Goal: Information Seeking & Learning: Learn about a topic

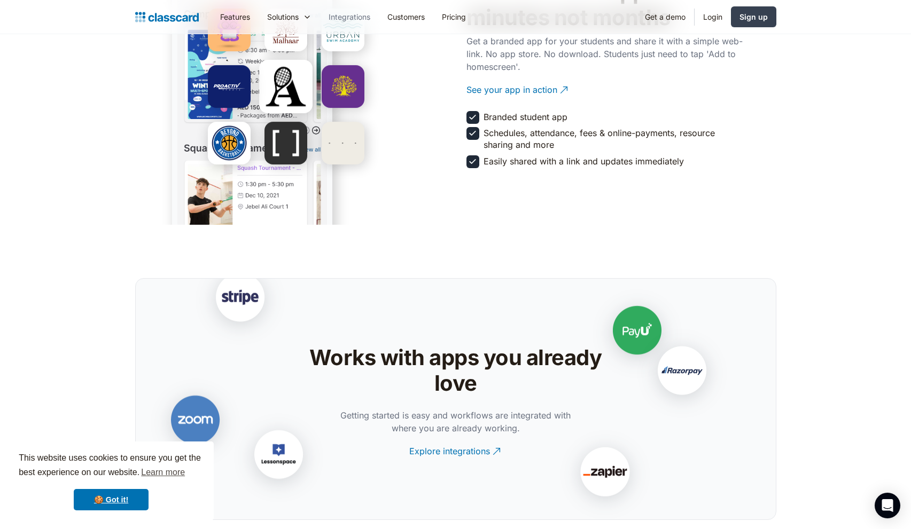
scroll to position [1960, 0]
click at [346, 16] on link "Integrations" at bounding box center [349, 17] width 59 height 24
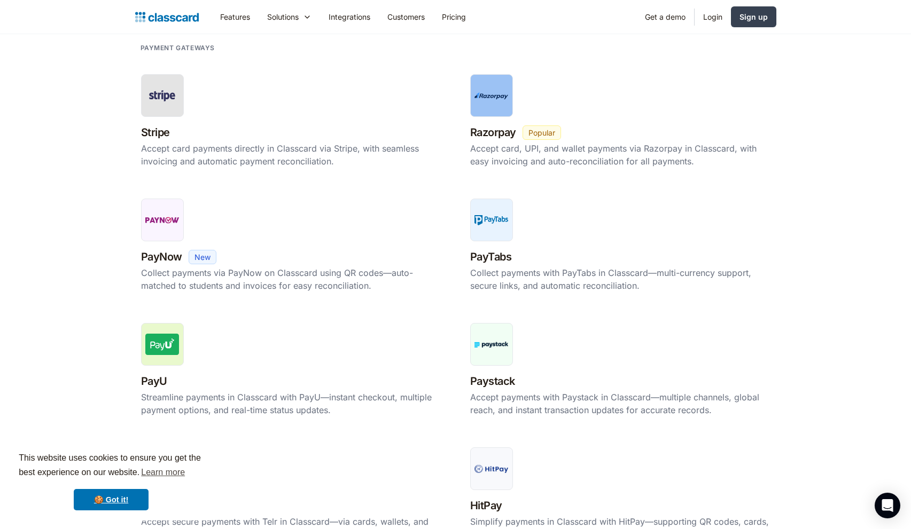
scroll to position [415, 0]
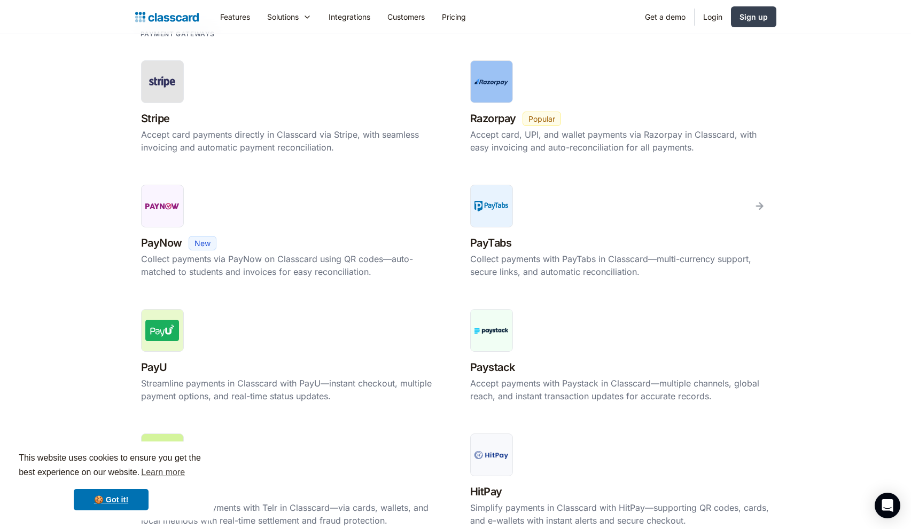
click at [846, 340] on section "Payment gateways Stripe New Beta Popular Accept card payments directly in Class…" at bounding box center [455, 479] width 911 height 927
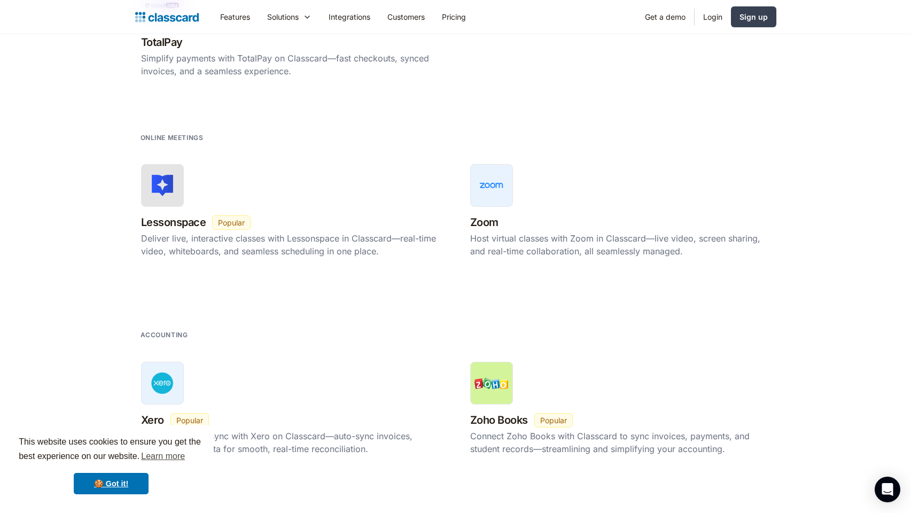
scroll to position [638, 0]
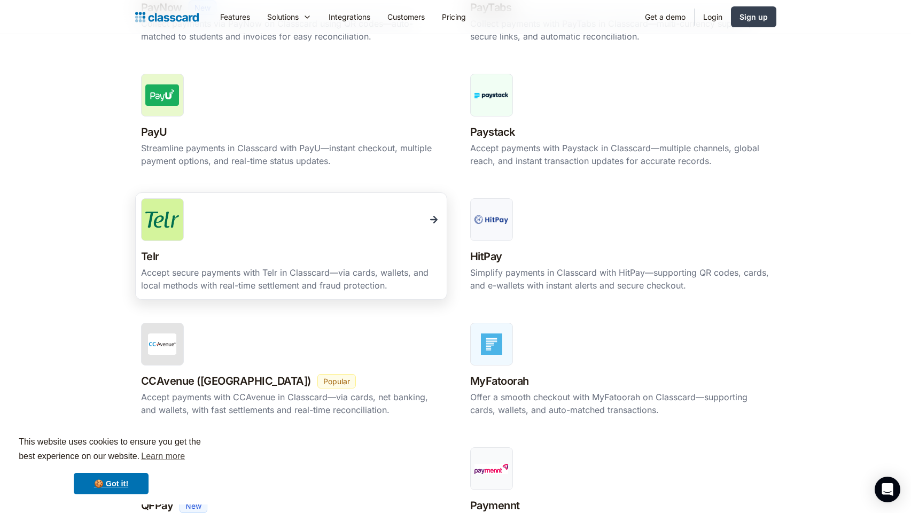
click at [167, 224] on img at bounding box center [162, 220] width 34 height 16
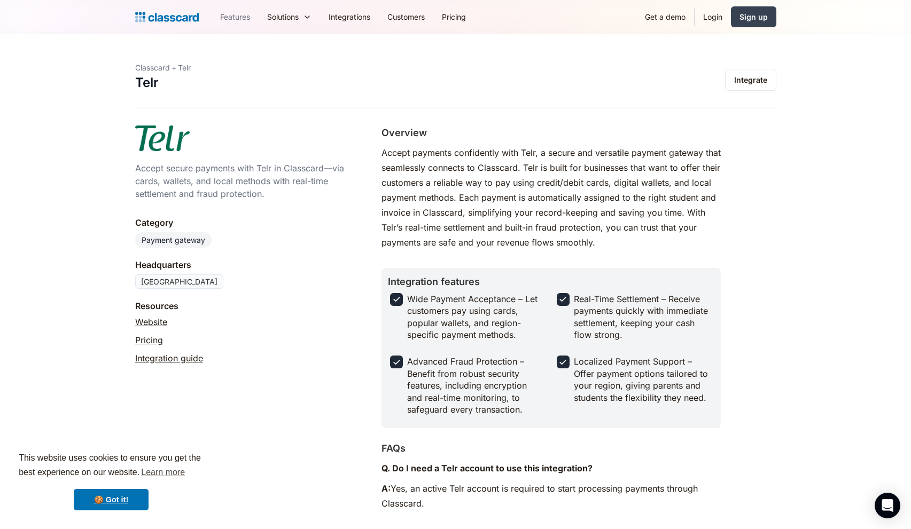
click at [233, 14] on link "Features" at bounding box center [235, 17] width 47 height 24
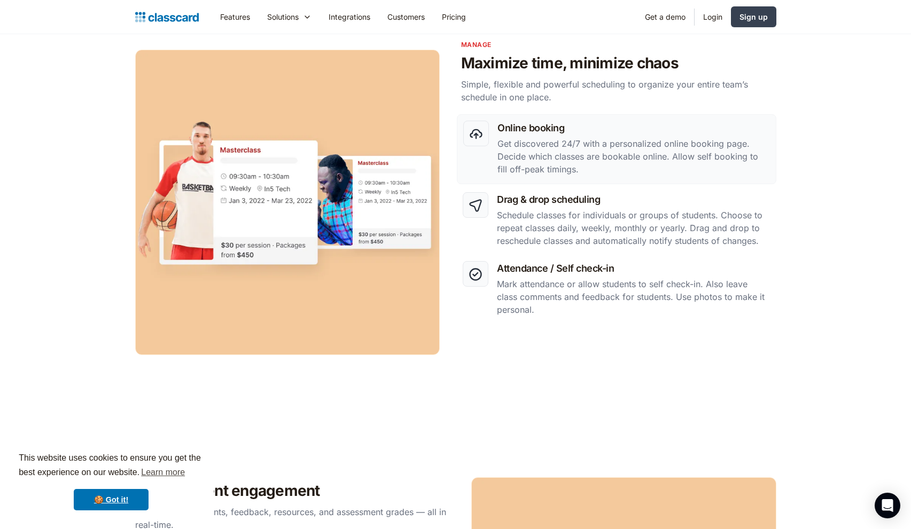
scroll to position [476, 0]
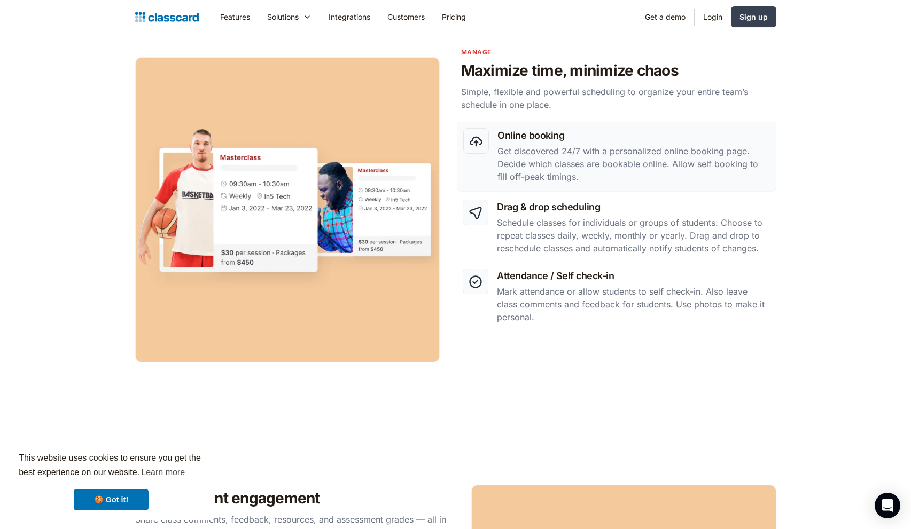
click at [623, 353] on div "Online booking Get discovered 24/7 with a personalized online booking page. Dec…" at bounding box center [455, 225] width 641 height 305
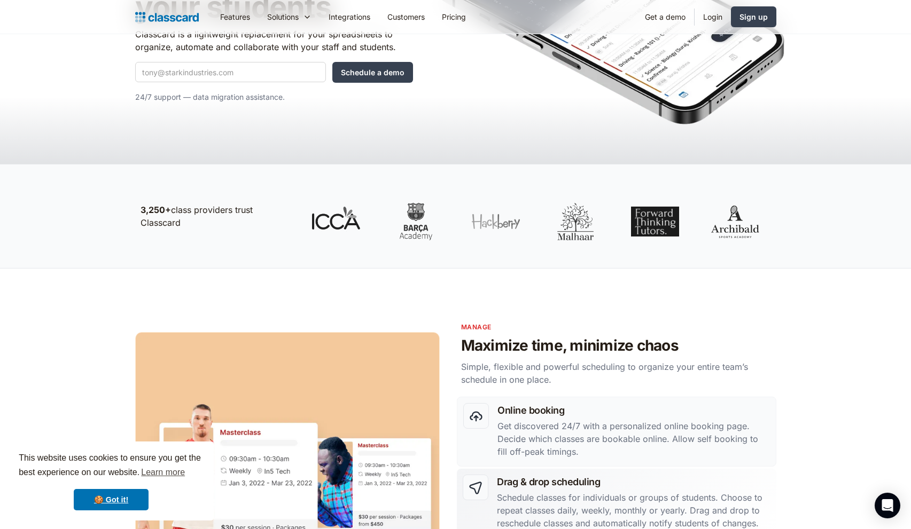
scroll to position [0, 0]
